Goal: Information Seeking & Learning: Learn about a topic

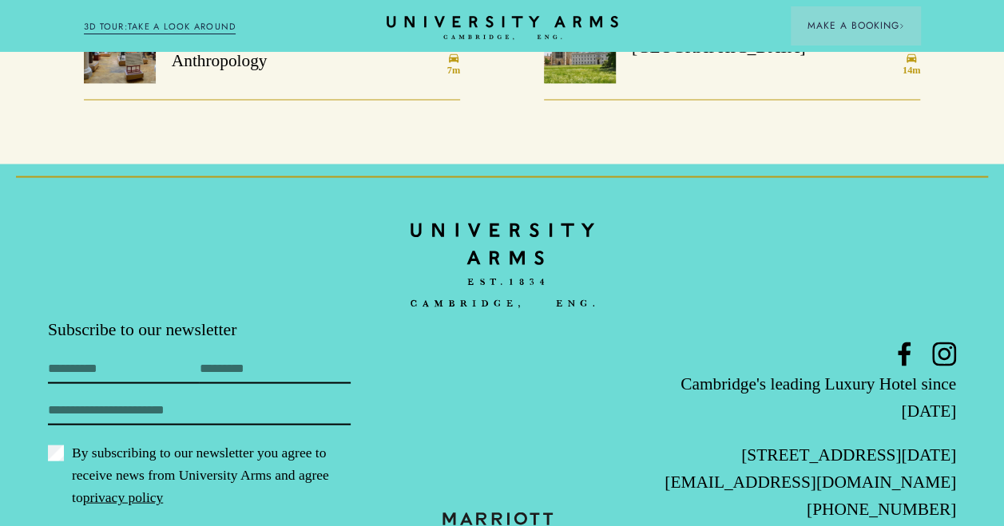
scroll to position [1438, 0]
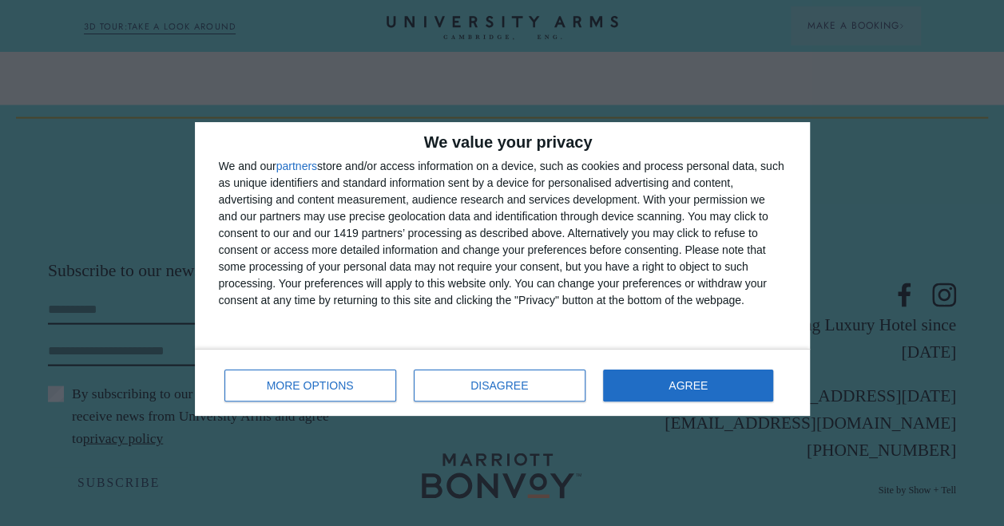
click at [143, 216] on div "We value your privacy We and our partners store and/or access information on a …" at bounding box center [502, 269] width 1004 height 538
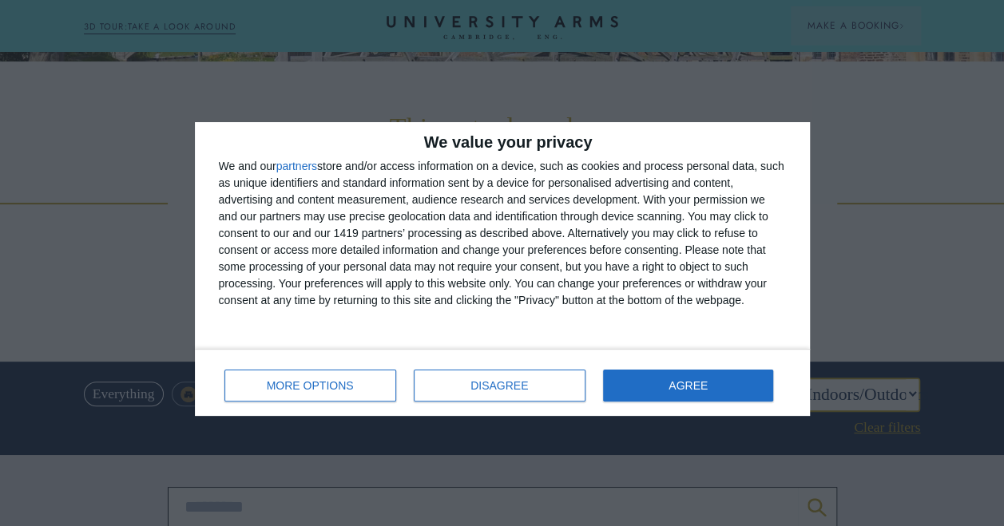
scroll to position [160, 0]
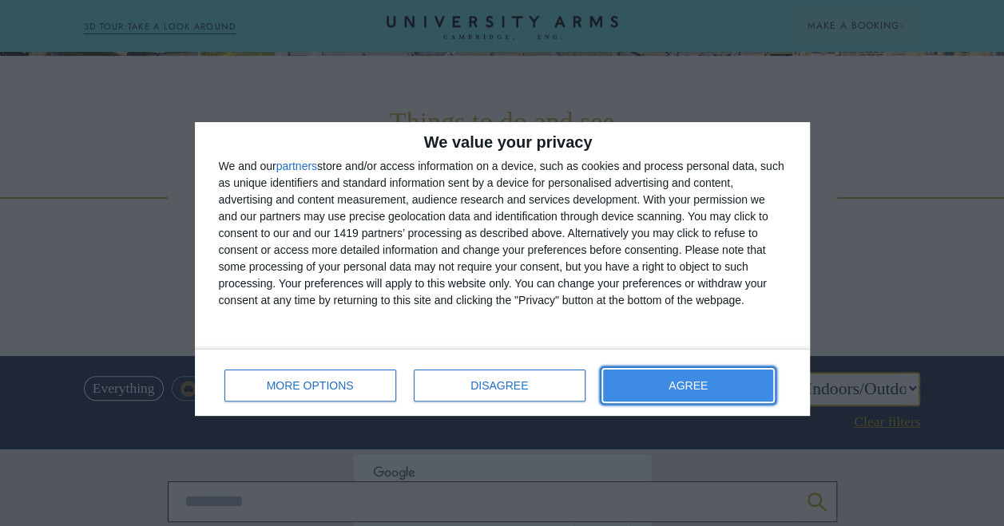
click at [698, 382] on span "AGREE" at bounding box center [688, 385] width 39 height 11
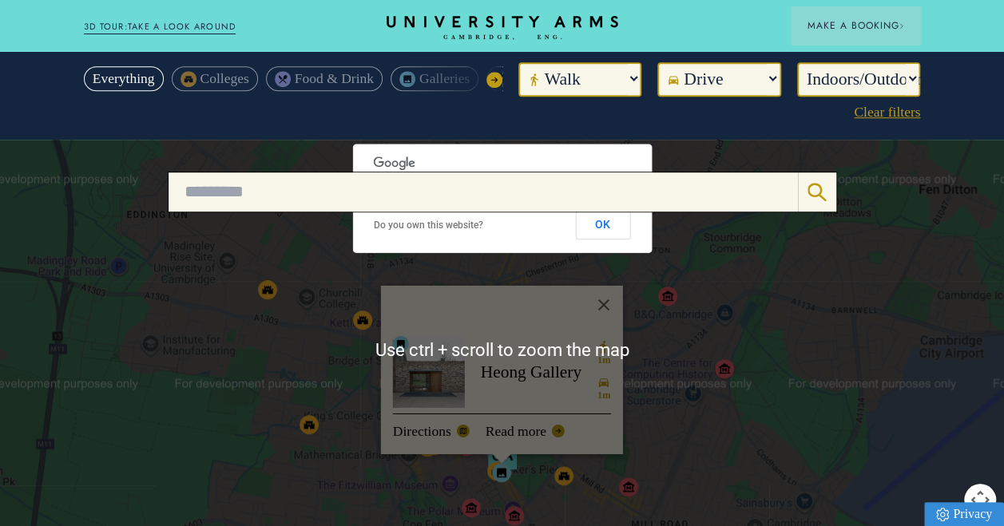
scroll to position [479, 0]
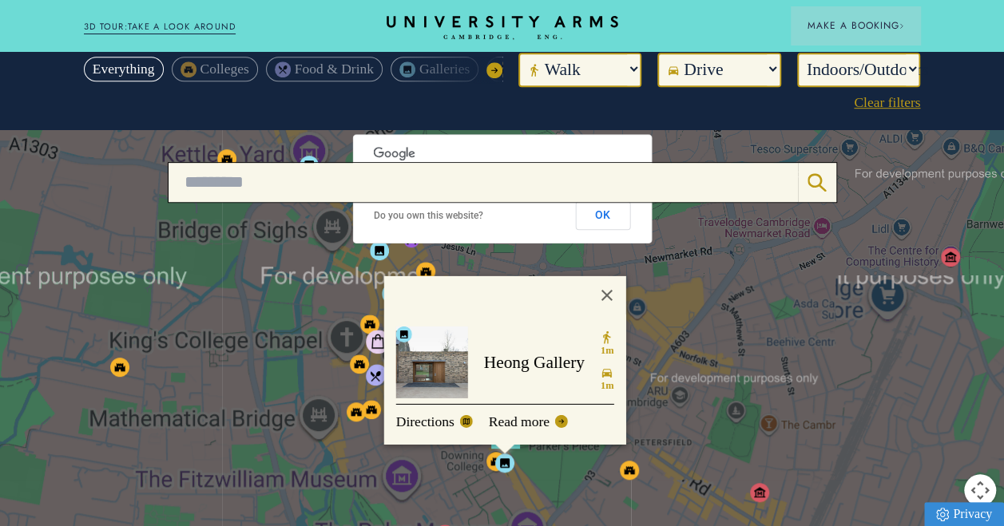
drag, startPoint x: 558, startPoint y: 414, endPoint x: 722, endPoint y: 390, distance: 166.3
click at [735, 391] on div "Heong Gallery 1m 1m Directions Read more" at bounding box center [502, 340] width 1004 height 421
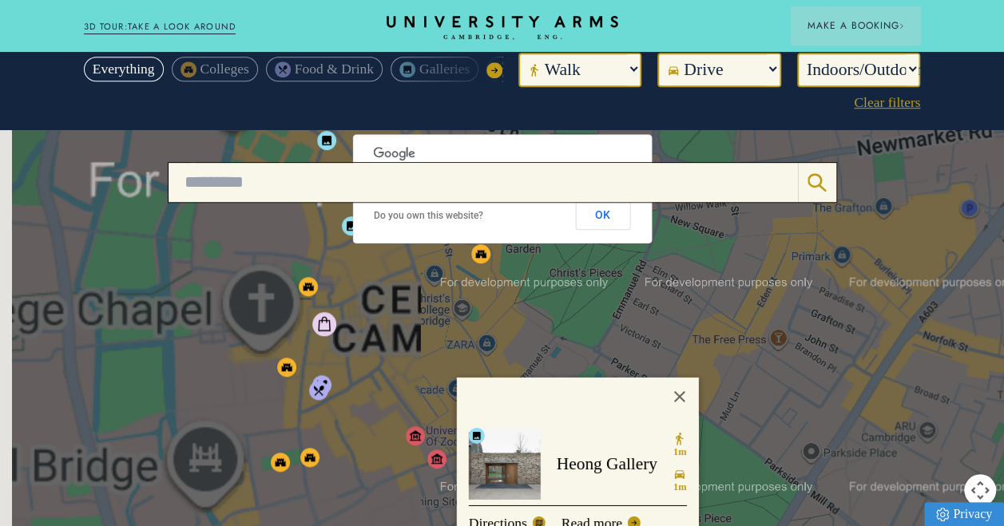
drag, startPoint x: 608, startPoint y: 381, endPoint x: 794, endPoint y: 420, distance: 190.2
click at [794, 420] on div "Heong Gallery 1m 1m Directions Read more" at bounding box center [502, 340] width 1004 height 421
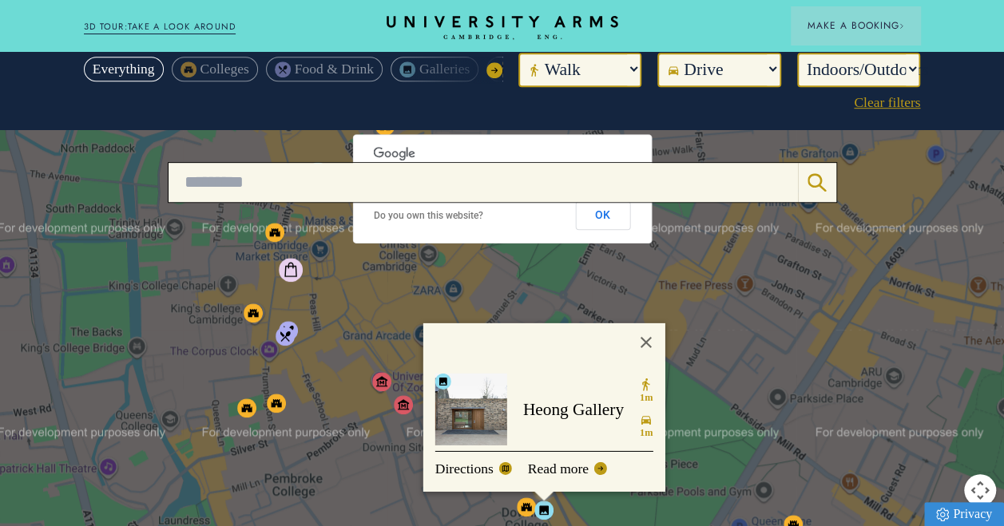
drag, startPoint x: 577, startPoint y: 320, endPoint x: 529, endPoint y: 252, distance: 83.1
click at [529, 251] on div "Heong Gallery 1m 1m Directions Read more" at bounding box center [502, 340] width 1004 height 421
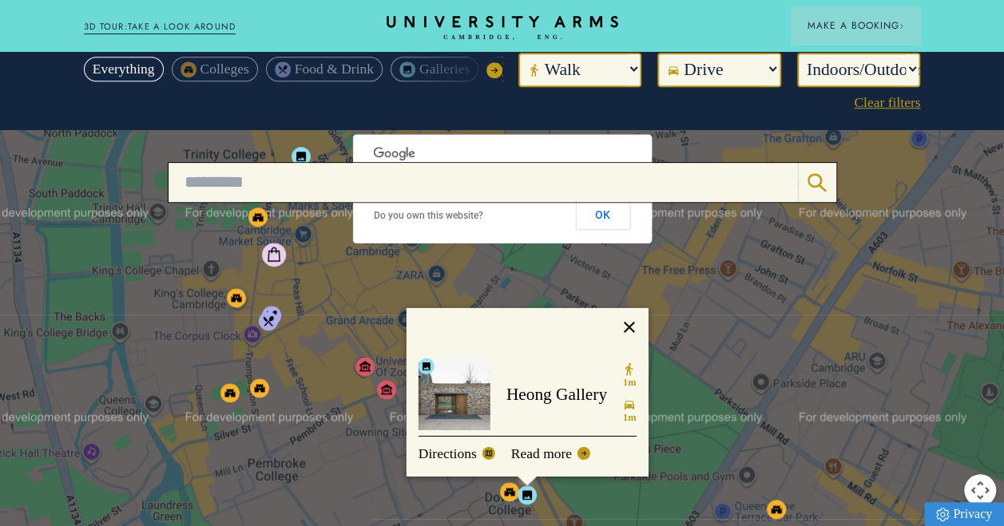
click at [630, 308] on button "Close" at bounding box center [628, 327] width 38 height 38
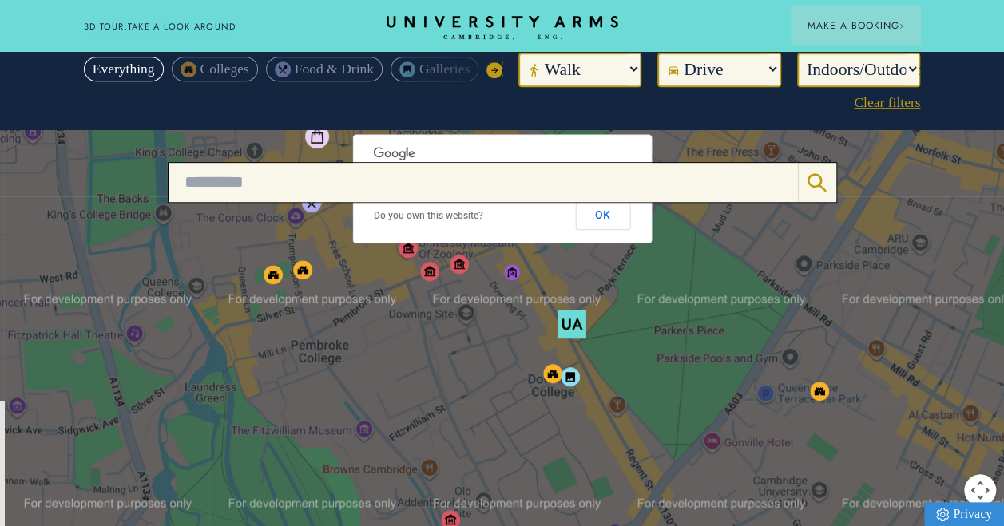
drag, startPoint x: 554, startPoint y: 345, endPoint x: 598, endPoint y: 225, distance: 127.6
click at [598, 225] on div at bounding box center [502, 340] width 1004 height 421
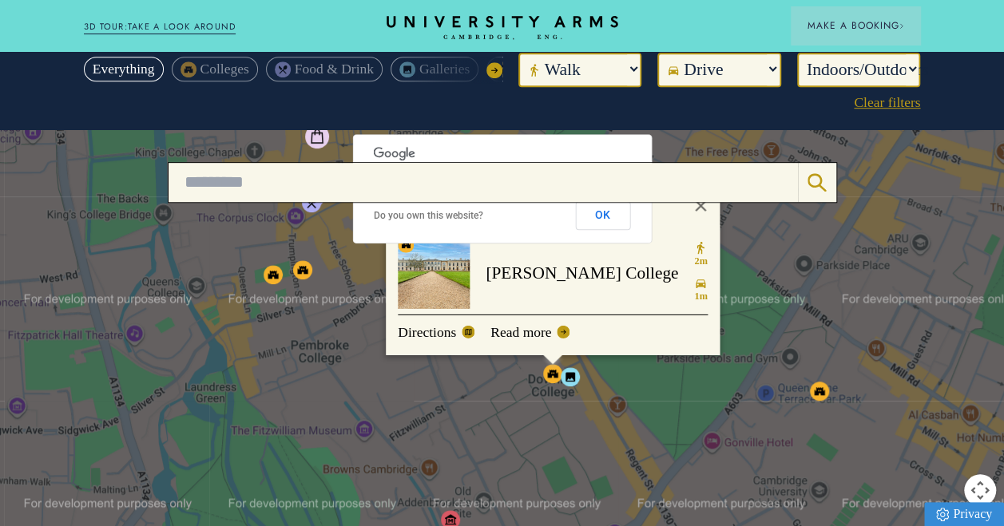
click at [543, 410] on div "[PERSON_NAME] College 2m 1m Directions Read more" at bounding box center [502, 340] width 1004 height 421
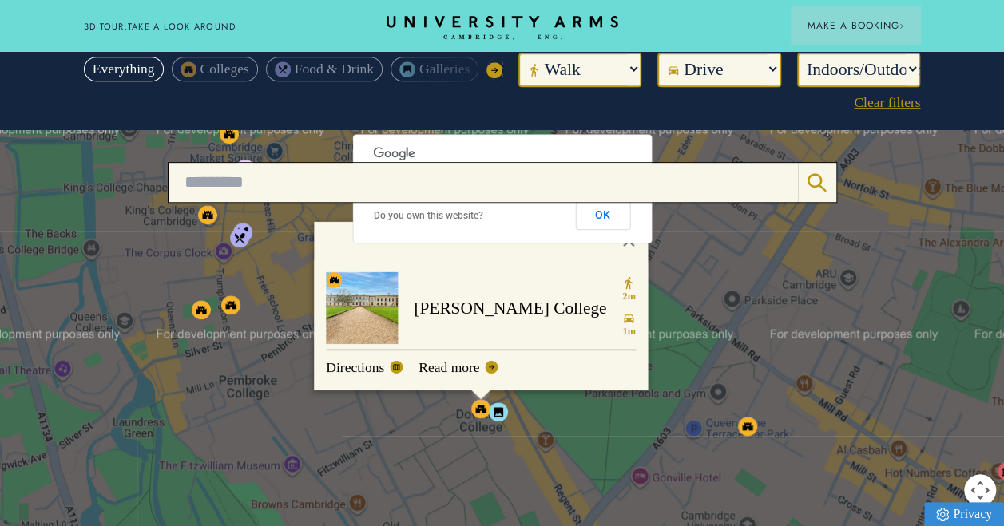
drag, startPoint x: 544, startPoint y: 409, endPoint x: 470, endPoint y: 444, distance: 82.2
click at [470, 444] on div "[PERSON_NAME] College 2m 1m Directions Read more" at bounding box center [502, 340] width 1004 height 421
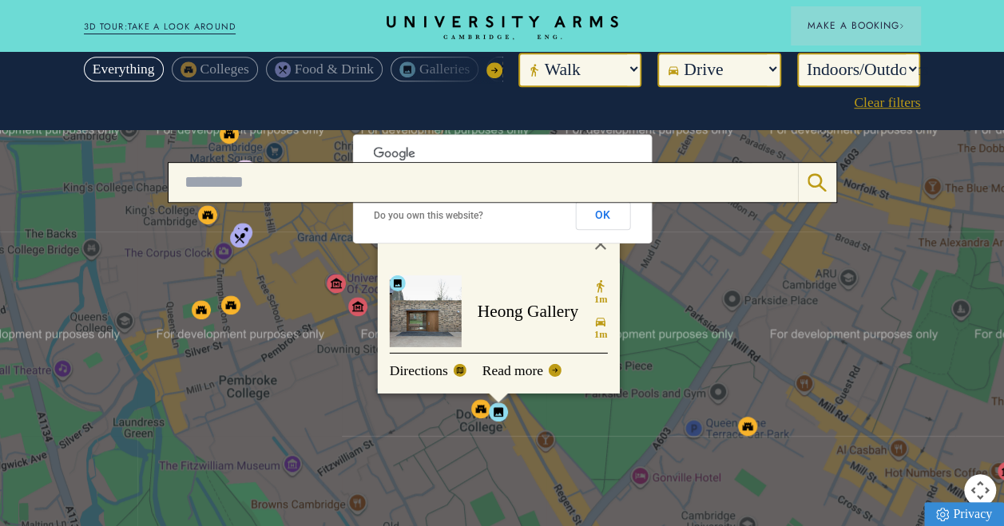
click at [594, 225] on button "Close" at bounding box center [600, 244] width 38 height 38
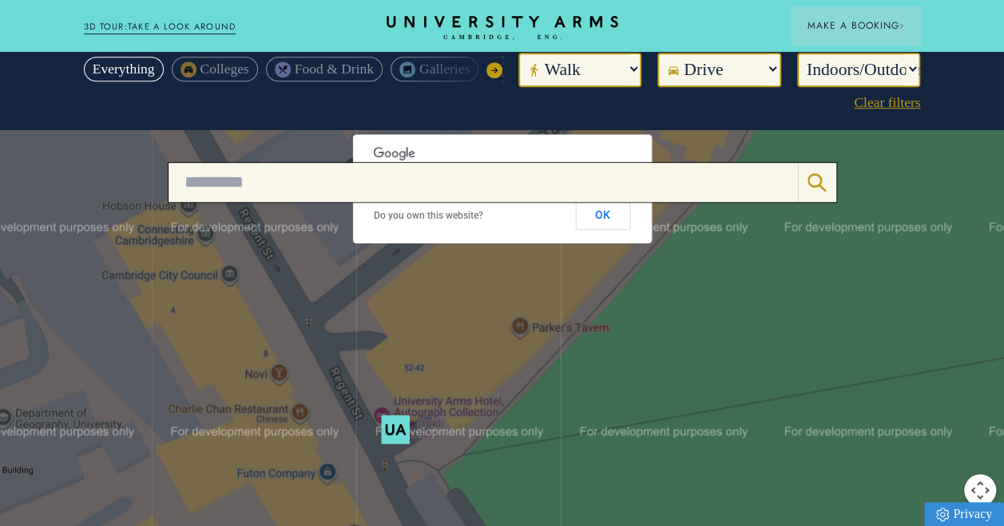
click at [396, 410] on img at bounding box center [396, 430] width 42 height 42
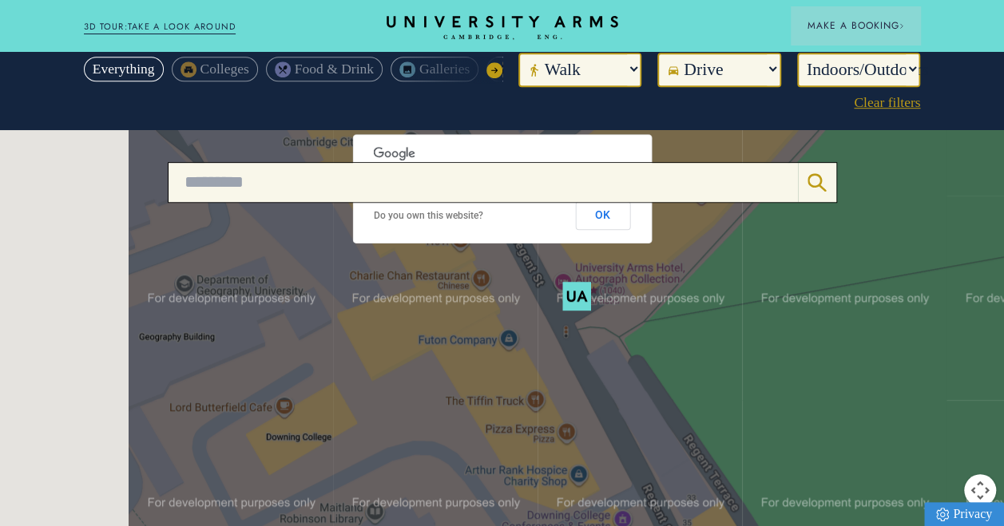
drag, startPoint x: 472, startPoint y: 355, endPoint x: 655, endPoint y: 221, distance: 226.4
click at [655, 221] on div at bounding box center [502, 340] width 1004 height 421
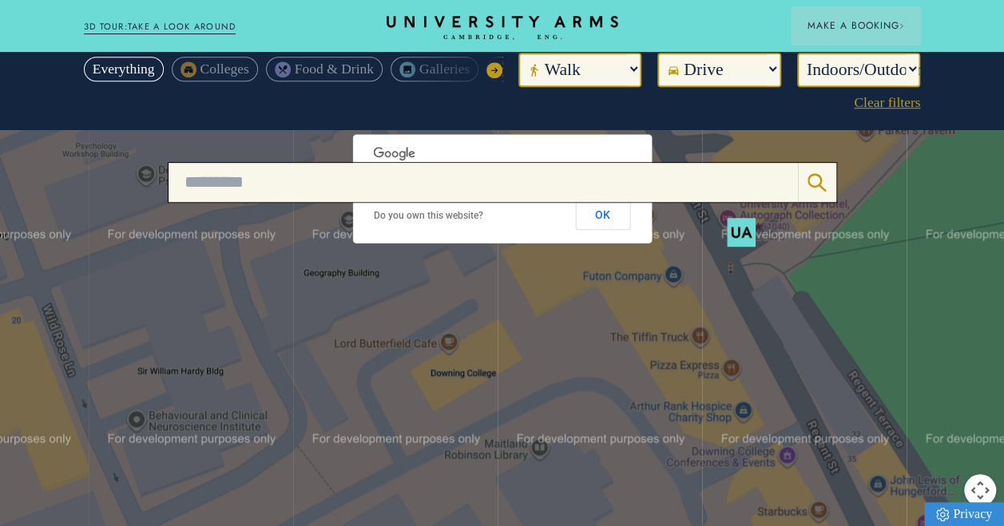
drag, startPoint x: 390, startPoint y: 375, endPoint x: 549, endPoint y: 314, distance: 170.4
click at [549, 314] on div at bounding box center [502, 340] width 1004 height 421
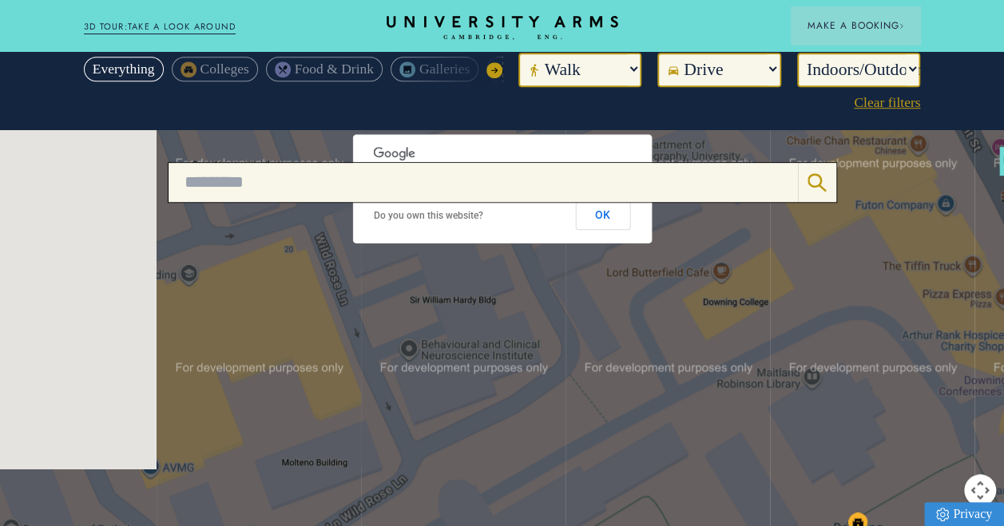
drag, startPoint x: 380, startPoint y: 388, endPoint x: 649, endPoint y: 335, distance: 273.5
click at [649, 335] on div at bounding box center [502, 340] width 1004 height 421
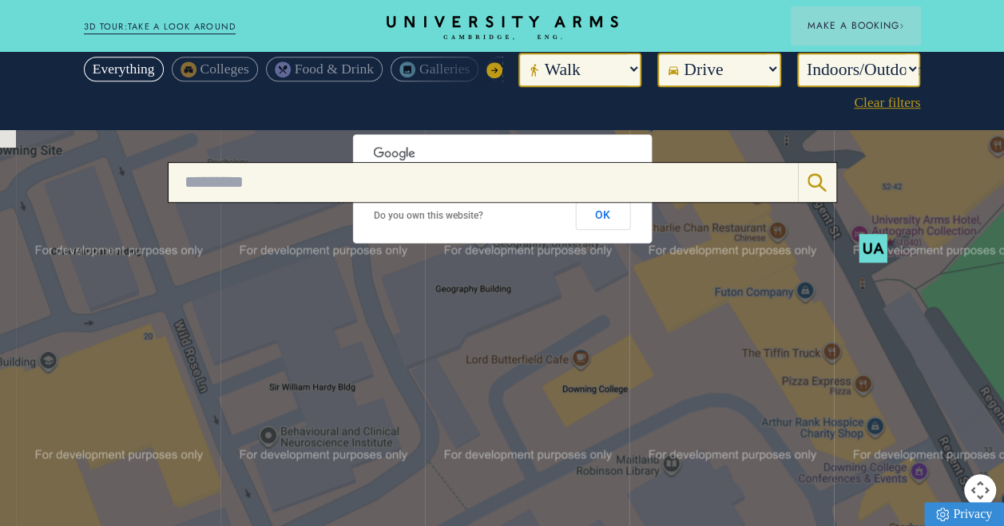
drag, startPoint x: 403, startPoint y: 413, endPoint x: 249, endPoint y: 500, distance: 176.4
click at [249, 499] on div at bounding box center [502, 340] width 1004 height 421
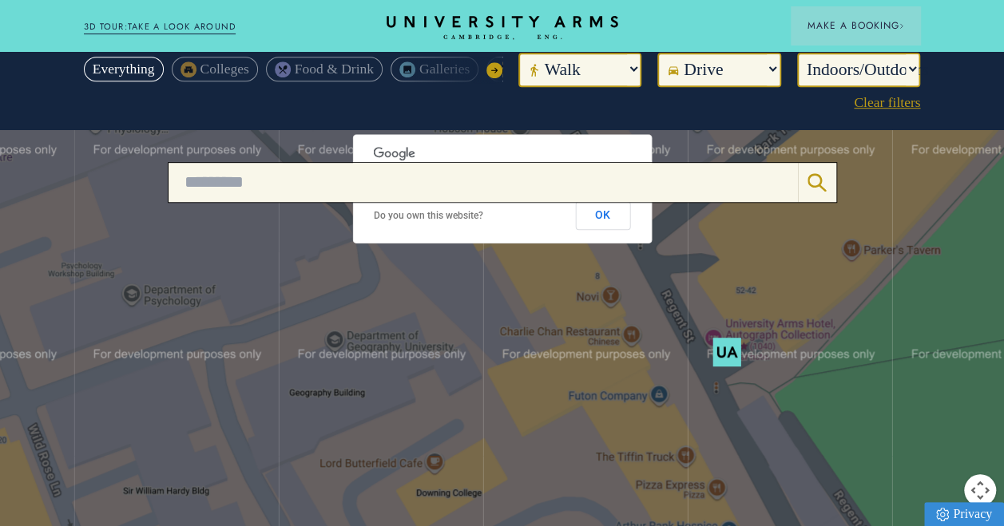
drag, startPoint x: 396, startPoint y: 390, endPoint x: 317, endPoint y: 503, distance: 138.3
click at [317, 503] on div at bounding box center [502, 340] width 1004 height 421
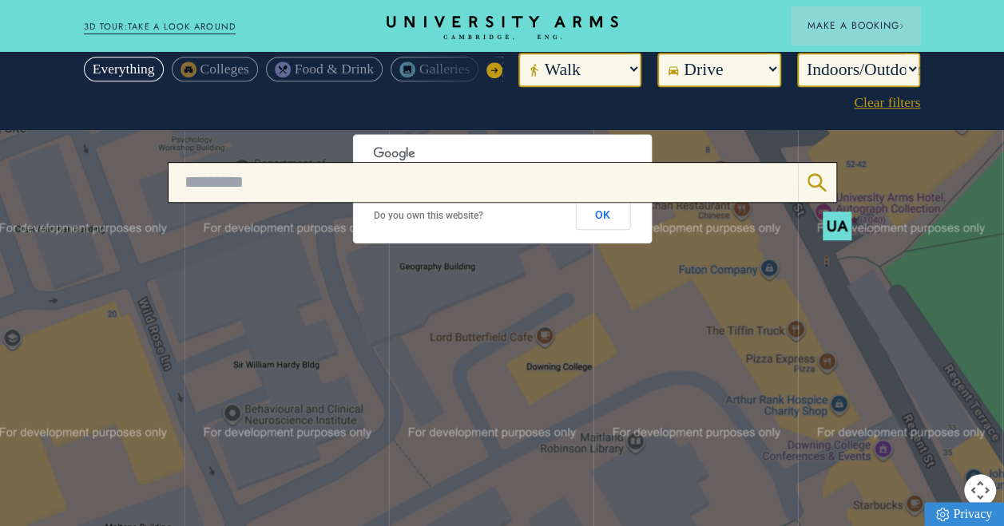
drag, startPoint x: 361, startPoint y: 490, endPoint x: 463, endPoint y: 263, distance: 249.6
click at [463, 263] on div at bounding box center [502, 340] width 1004 height 421
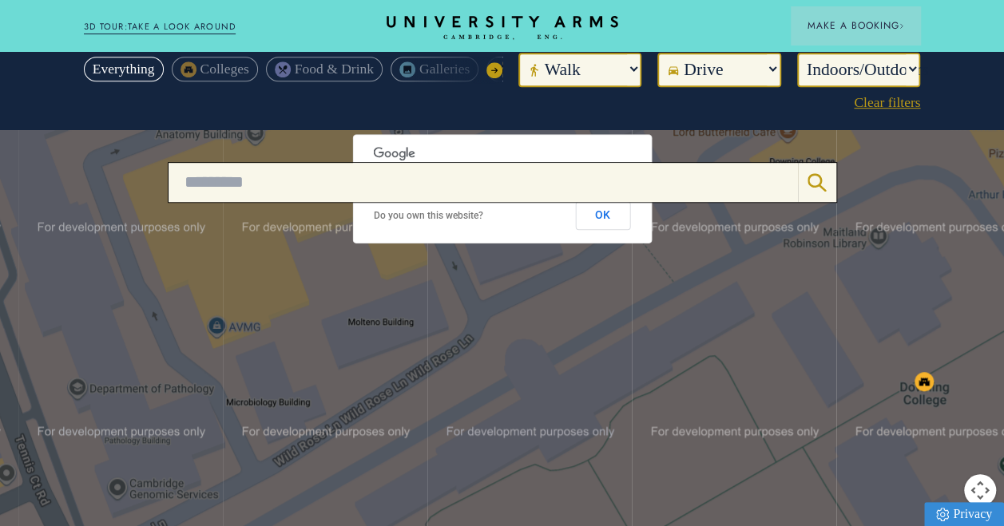
drag, startPoint x: 405, startPoint y: 407, endPoint x: 590, endPoint y: 242, distance: 247.8
click at [590, 242] on div at bounding box center [502, 340] width 1004 height 421
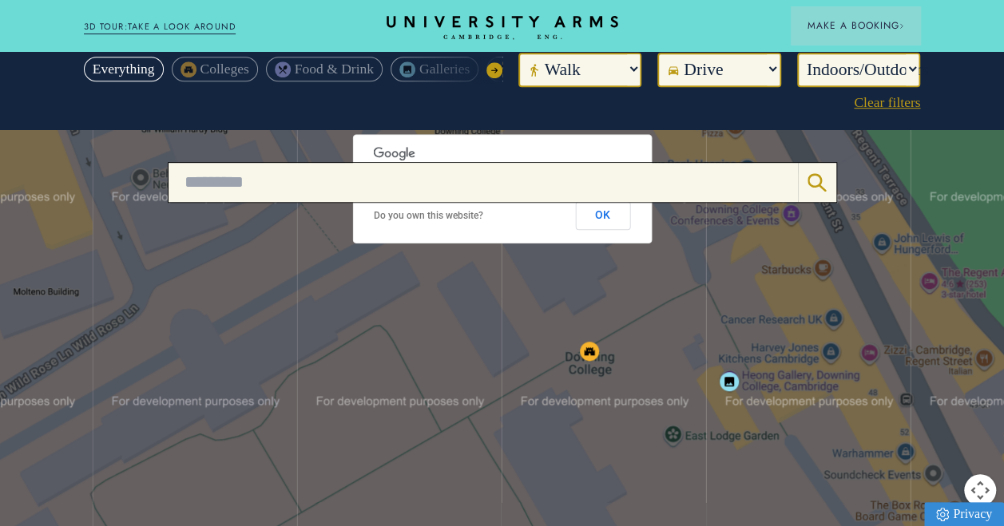
drag, startPoint x: 534, startPoint y: 321, endPoint x: 198, endPoint y: 292, distance: 337.5
click at [198, 292] on div at bounding box center [502, 340] width 1004 height 421
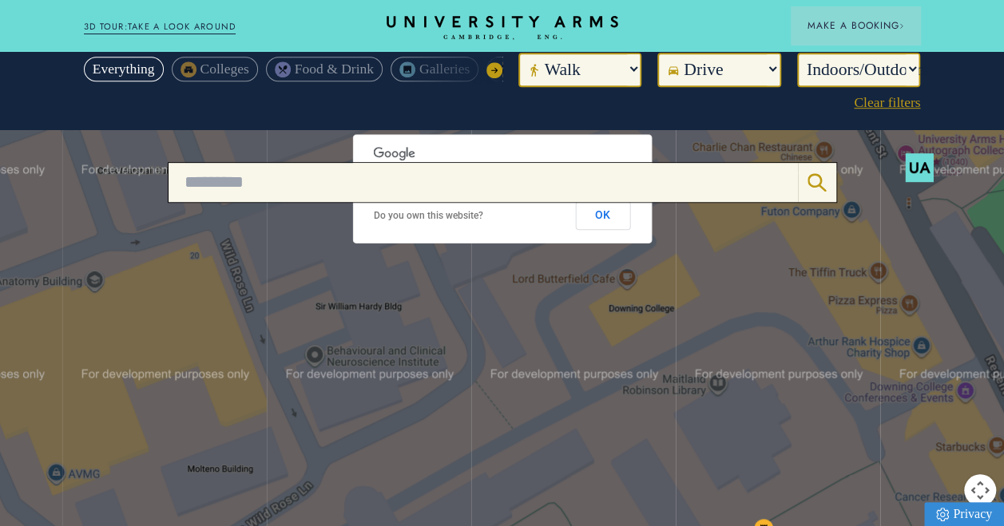
drag, startPoint x: 276, startPoint y: 287, endPoint x: 447, endPoint y: 427, distance: 221.9
click at [463, 473] on div at bounding box center [502, 340] width 1004 height 421
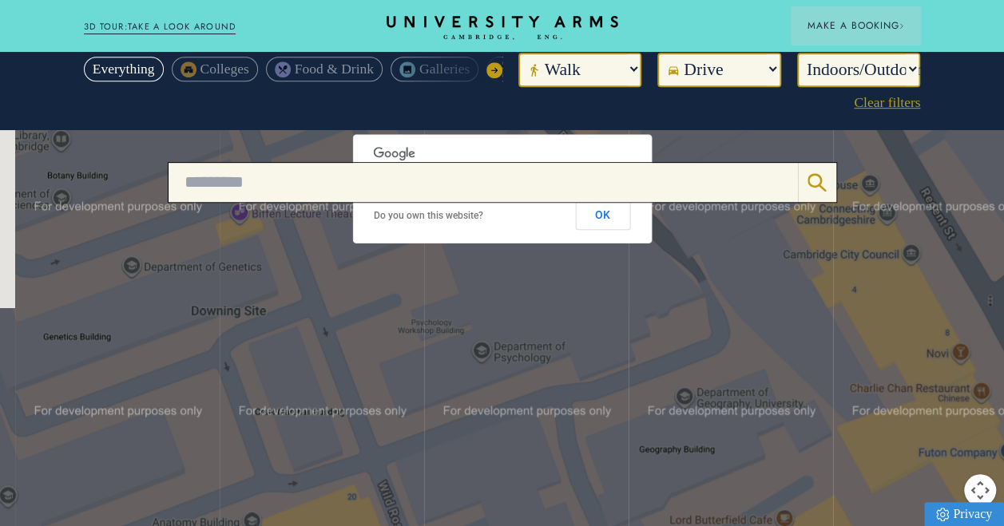
drag, startPoint x: 373, startPoint y: 319, endPoint x: 484, endPoint y: 498, distance: 210.6
click at [484, 498] on div at bounding box center [502, 340] width 1004 height 421
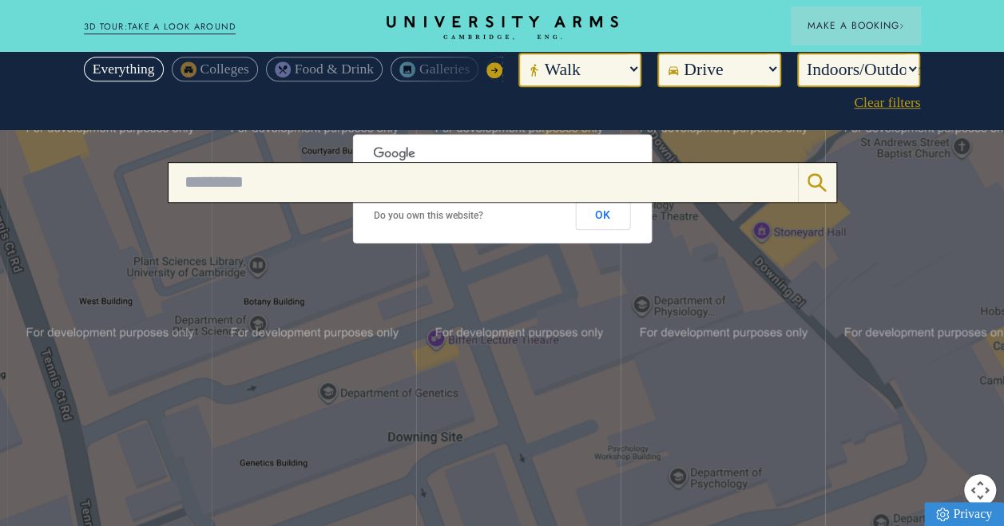
drag, startPoint x: 443, startPoint y: 404, endPoint x: 572, endPoint y: 490, distance: 155.1
click at [641, 526] on html "Privacy Stay Suites Superior Rooms Classic Rooms Cosy Rooms Dine Restaurant Bar…" at bounding box center [502, 513] width 1004 height 1984
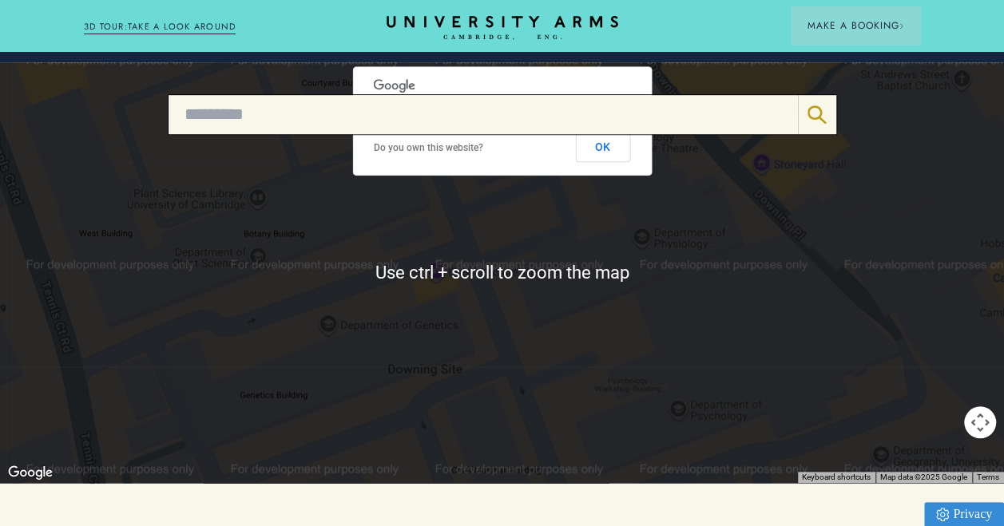
scroll to position [559, 0]
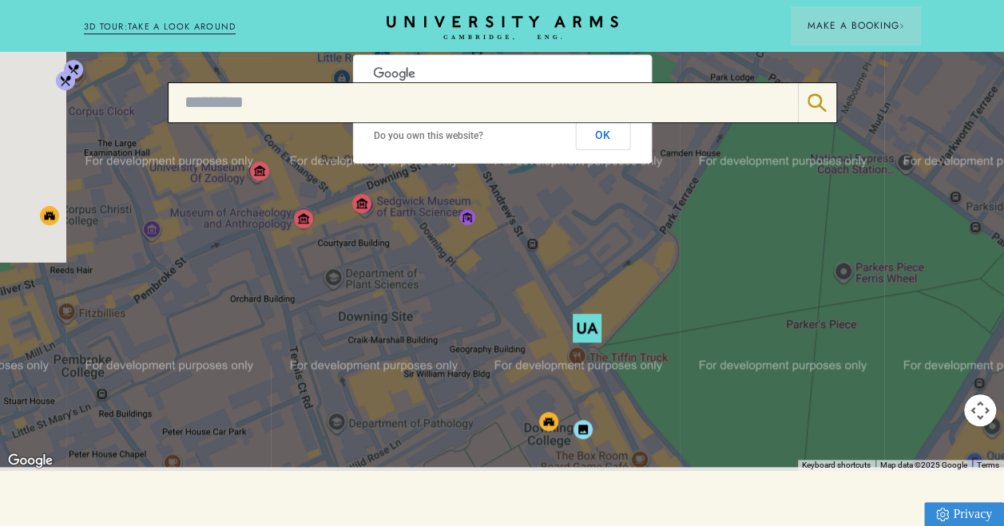
drag, startPoint x: 581, startPoint y: 388, endPoint x: 461, endPoint y: 292, distance: 153.9
click at [461, 292] on div at bounding box center [502, 260] width 1004 height 421
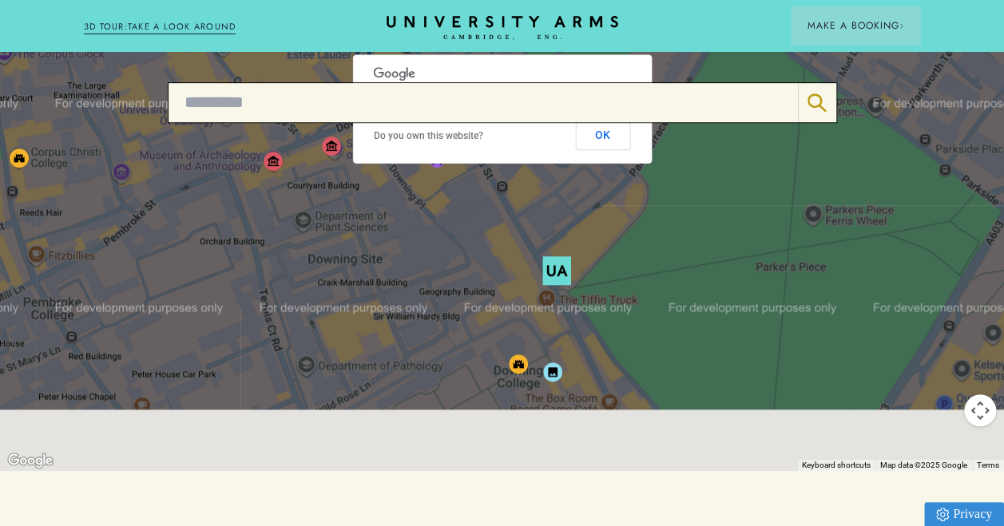
drag, startPoint x: 527, startPoint y: 353, endPoint x: 496, endPoint y: 284, distance: 76.2
click at [496, 284] on div at bounding box center [502, 260] width 1004 height 421
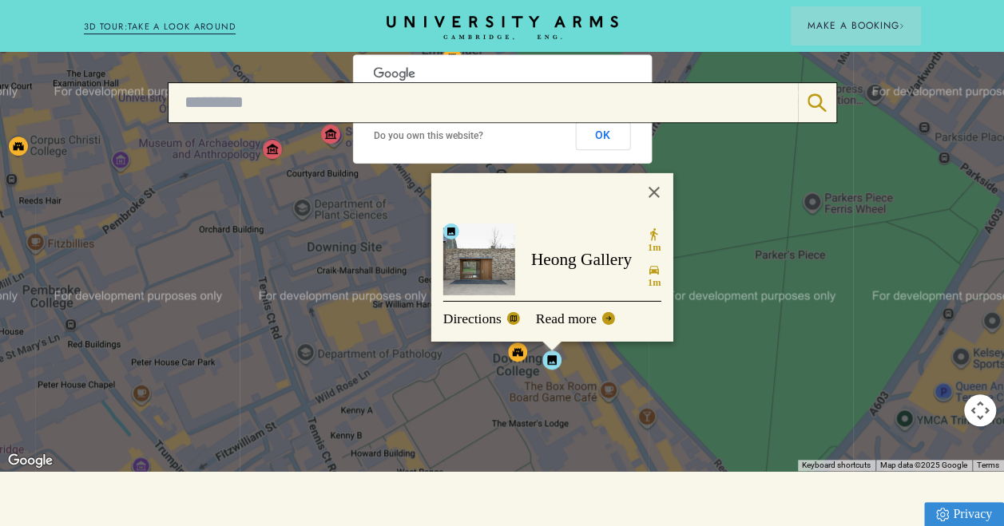
click at [401, 349] on div "Heong Gallery 1m 1m Directions Read more" at bounding box center [502, 260] width 1004 height 421
click at [659, 173] on button "Close" at bounding box center [653, 192] width 38 height 38
